Goal: Transaction & Acquisition: Purchase product/service

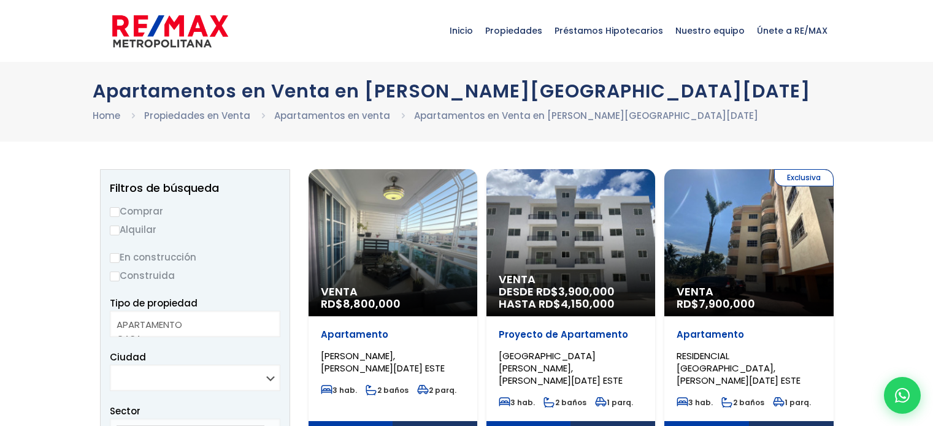
select select
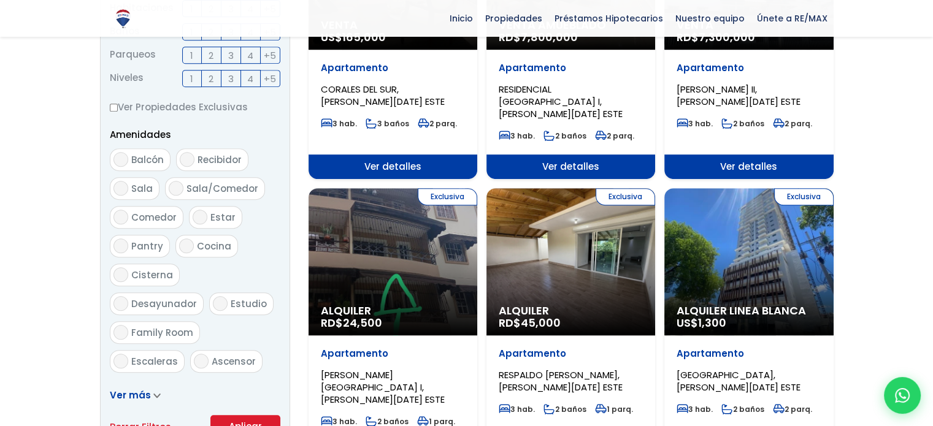
scroll to position [368, 0]
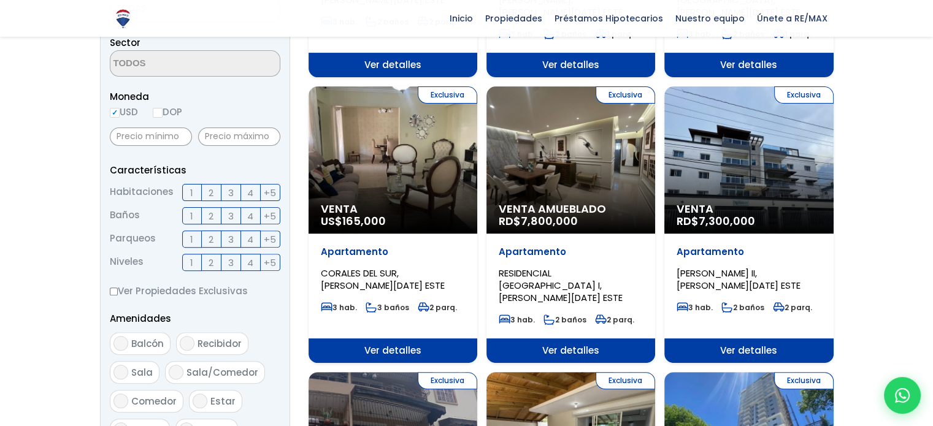
click at [228, 194] on span "3" at bounding box center [231, 192] width 6 height 15
click at [0, 0] on input "3" at bounding box center [0, 0] width 0 height 0
click at [248, 194] on span "4" at bounding box center [250, 192] width 6 height 15
click at [0, 0] on input "4" at bounding box center [0, 0] width 0 height 0
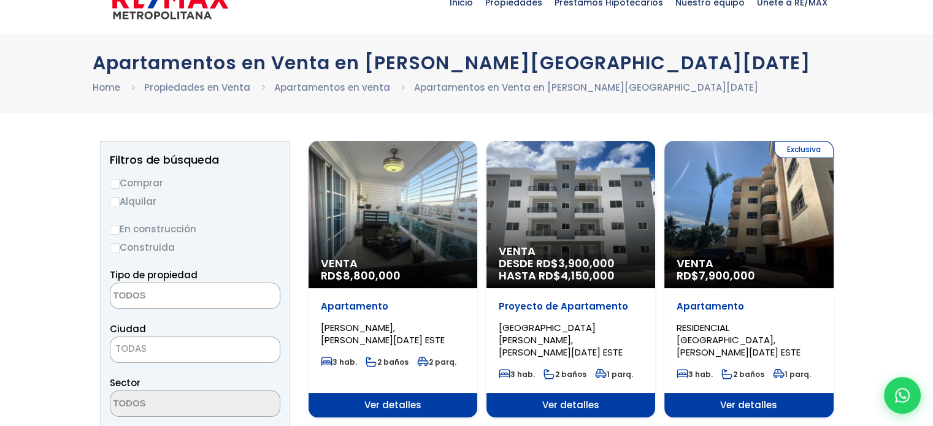
scroll to position [0, 0]
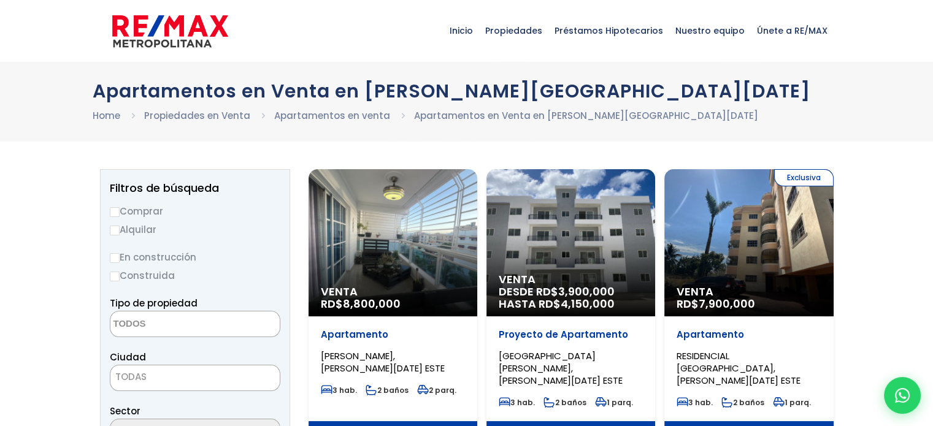
click at [155, 207] on label "Comprar" at bounding box center [195, 211] width 171 height 15
click at [120, 207] on input "Comprar" at bounding box center [115, 212] width 10 height 10
radio input "true"
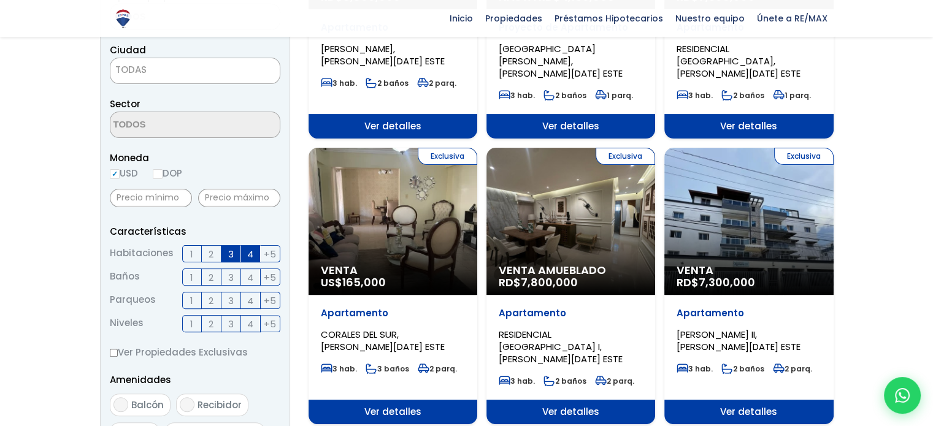
scroll to position [675, 0]
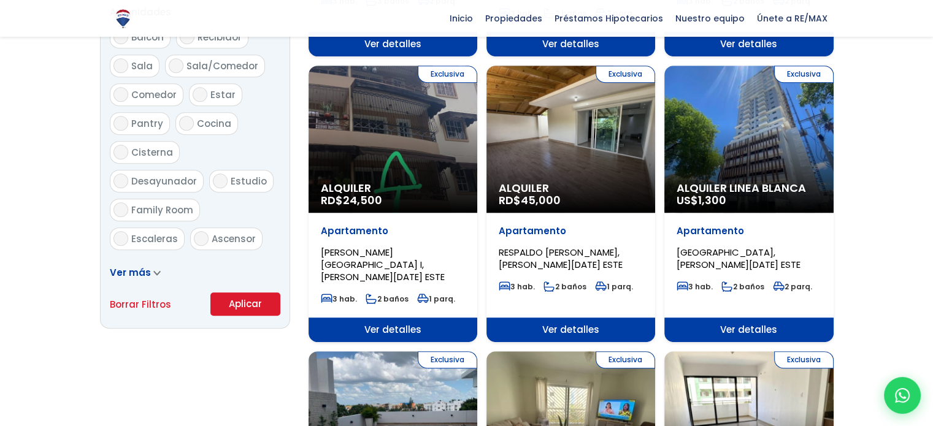
click at [250, 302] on button "Aplicar" at bounding box center [245, 304] width 70 height 23
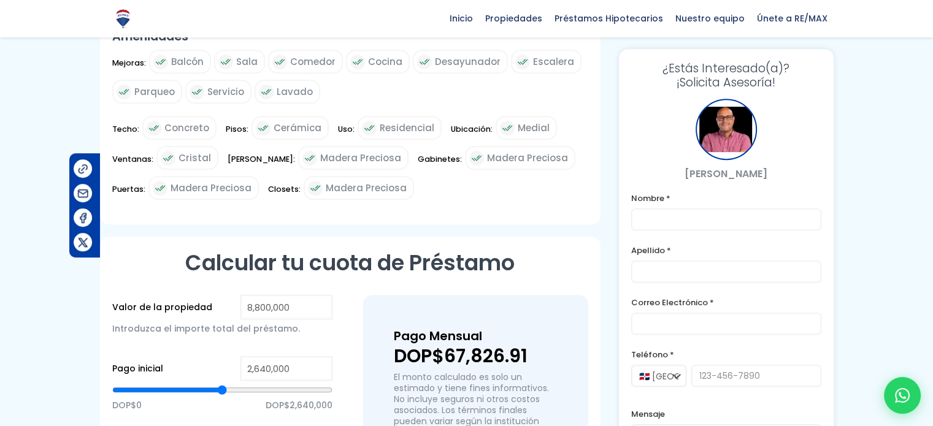
scroll to position [797, 0]
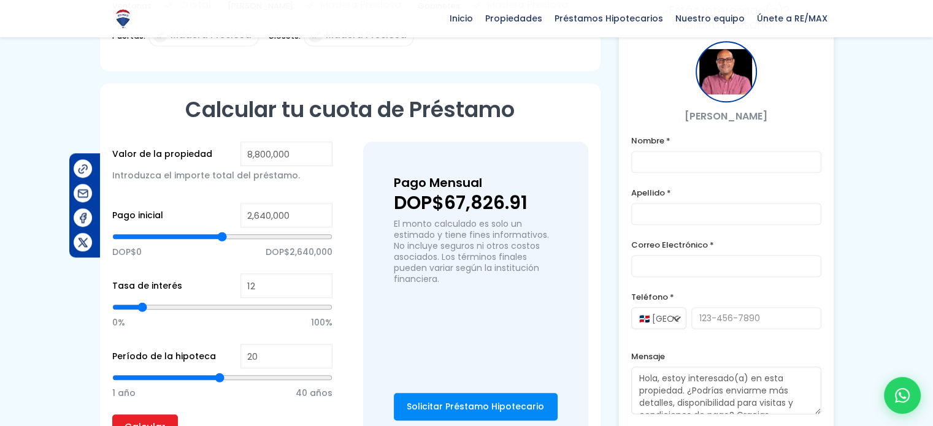
type input "1,804,602"
type input "1804602"
click at [159, 231] on input "range" at bounding box center [222, 237] width 220 height 12
click at [131, 243] on span "DOP$0" at bounding box center [126, 252] width 29 height 18
type input "2,091,698"
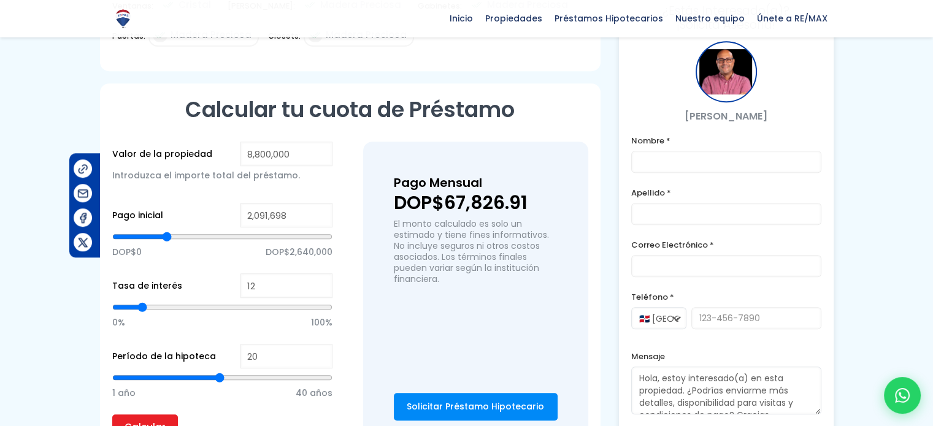
type input "2091698"
click at [167, 231] on input "range" at bounding box center [222, 237] width 220 height 12
type input "2,214,739"
type input "2214739"
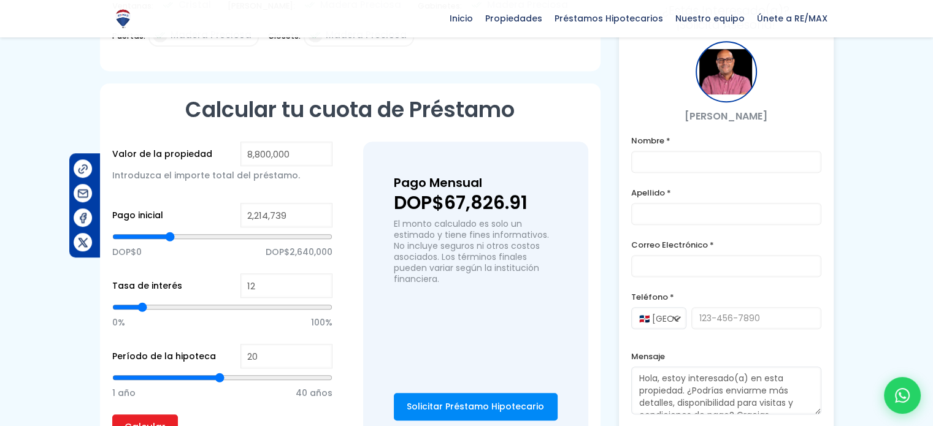
type input "2,399,301"
type input "2399301"
type input "2,604,369"
type input "2604369"
type input "2,870,958"
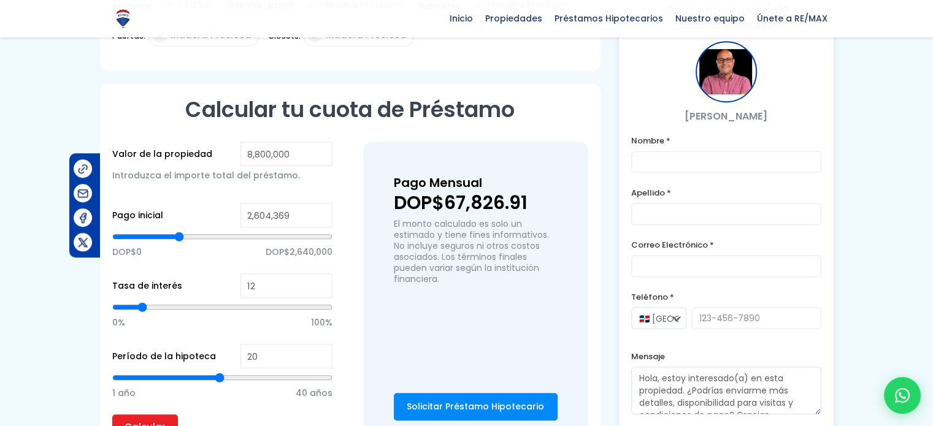
type input "2870958"
type input "3,055,520"
type input "3055520"
type input "3,178,561"
type input "3178561"
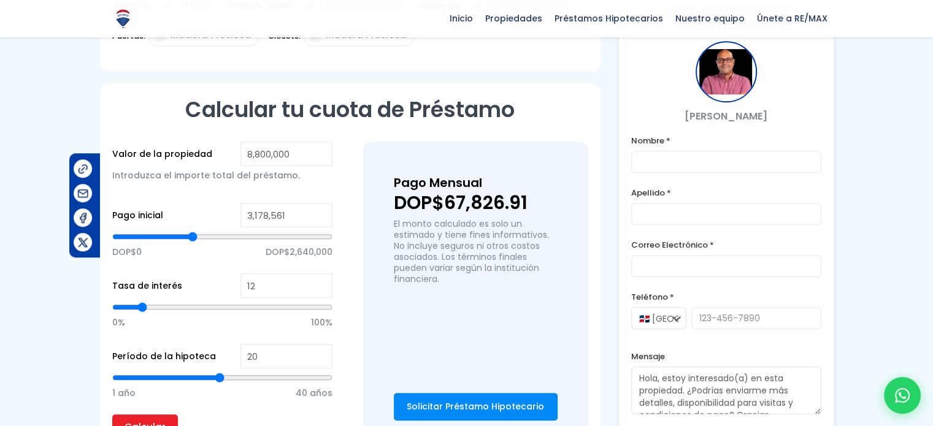
type input "3,219,575"
type input "3219575"
type input "3,199,068"
type input "3199068"
type input "3,137,547"
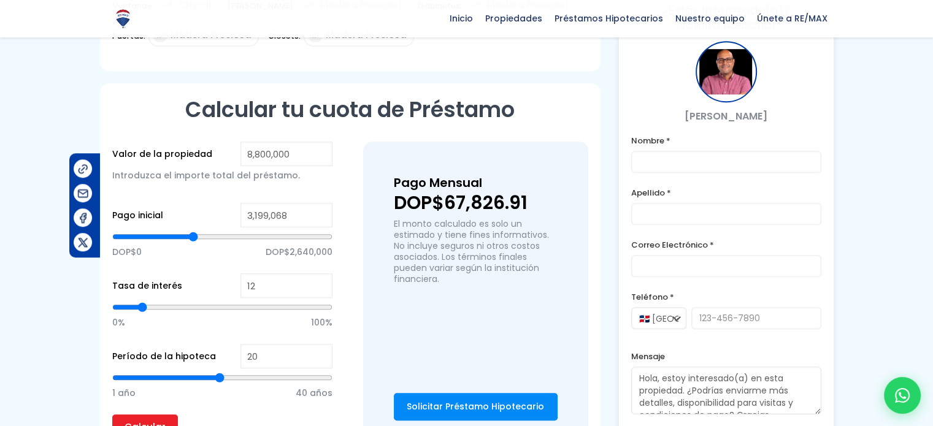
type input "3137547"
type input "3,035,013"
type input "3035013"
type input "2,973,493"
type input "2973493"
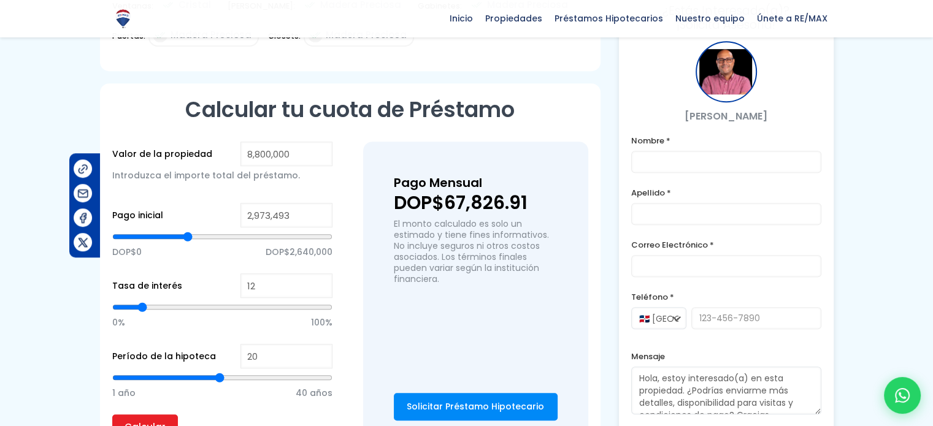
type input "2,891,465"
type input "2891465"
type input "2,870,958"
type input "2870958"
type input "2,850,452"
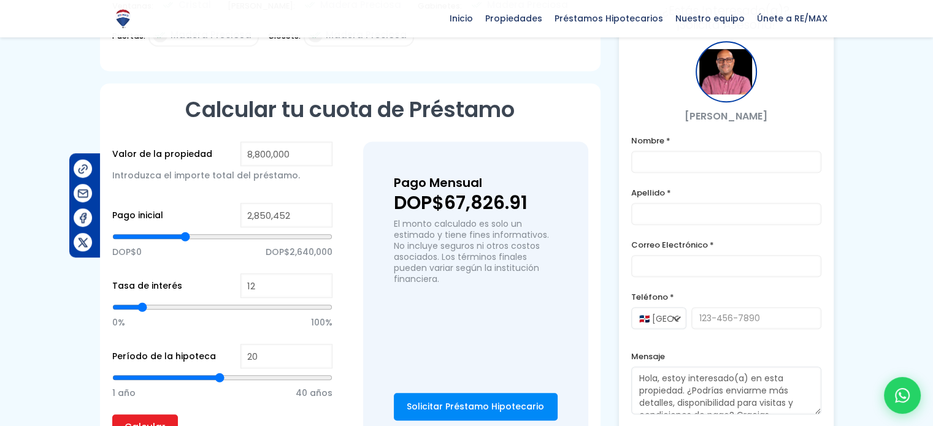
drag, startPoint x: 167, startPoint y: 194, endPoint x: 185, endPoint y: 194, distance: 17.8
click at [185, 231] on input "range" at bounding box center [222, 237] width 220 height 12
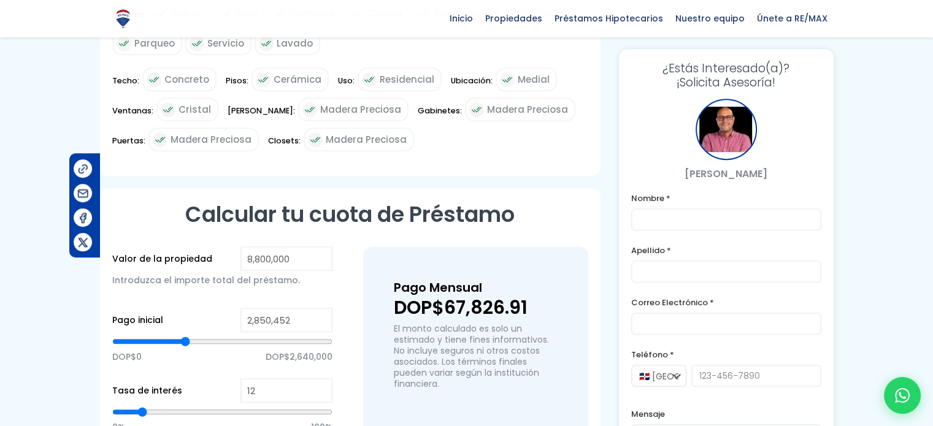
scroll to position [552, 0]
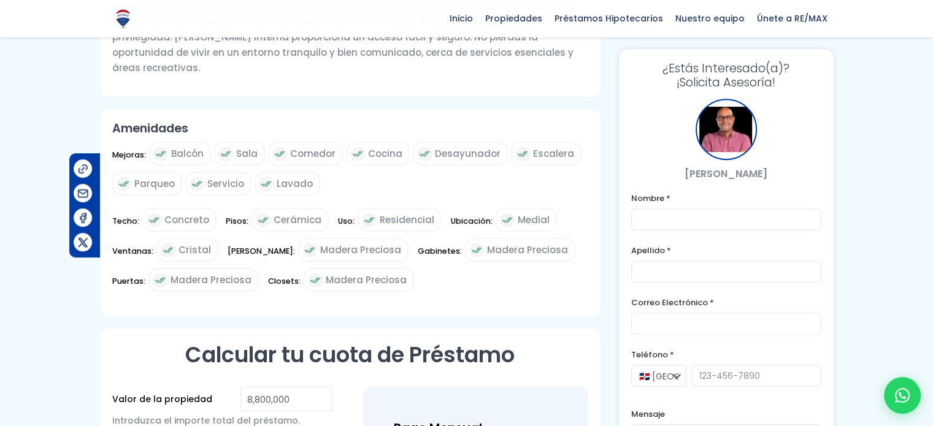
type input "0"
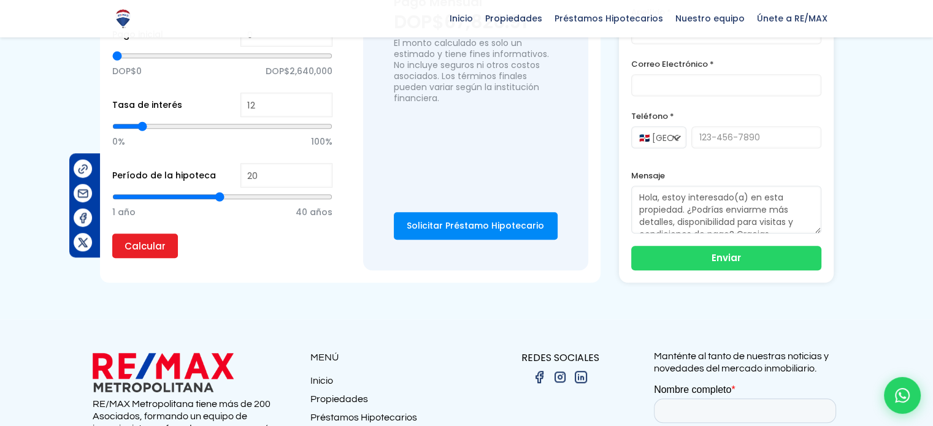
scroll to position [12, 0]
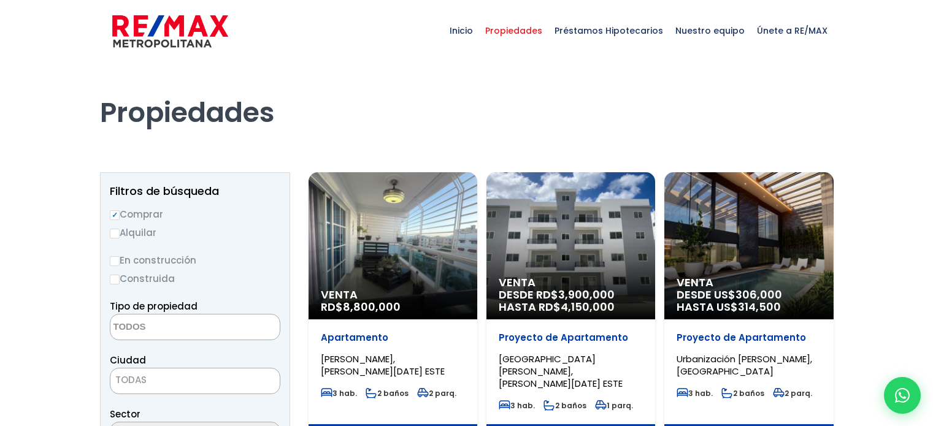
select select
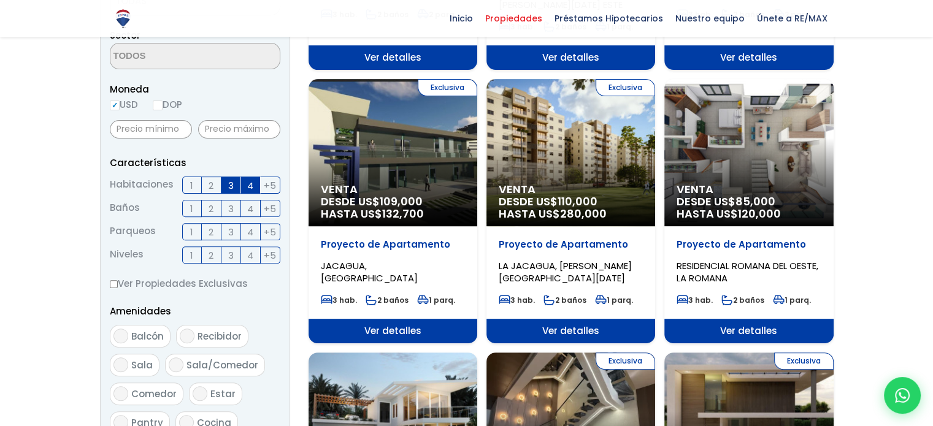
scroll to position [368, 0]
